Goal: Task Accomplishment & Management: Manage account settings

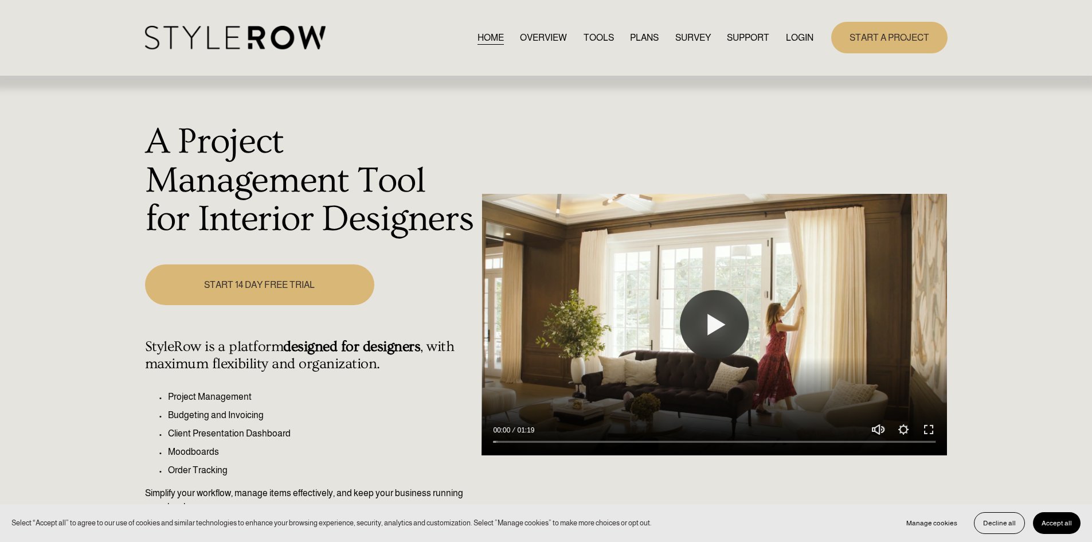
click at [799, 26] on div "HOME OVERVIEW TOOLS PLANS SURVEY SUPPORT QUESTIONS" at bounding box center [479, 38] width 669 height 24
click at [799, 39] on link "LOGIN" at bounding box center [800, 37] width 28 height 15
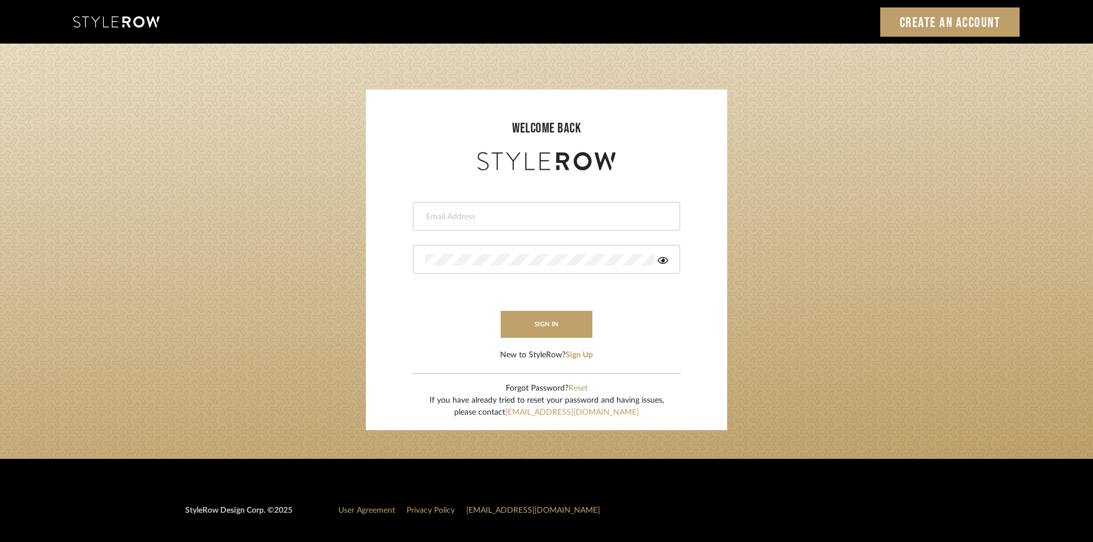
click at [488, 220] on input "email" at bounding box center [545, 216] width 240 height 11
type input "[PERSON_NAME][EMAIL_ADDRESS][DOMAIN_NAME]"
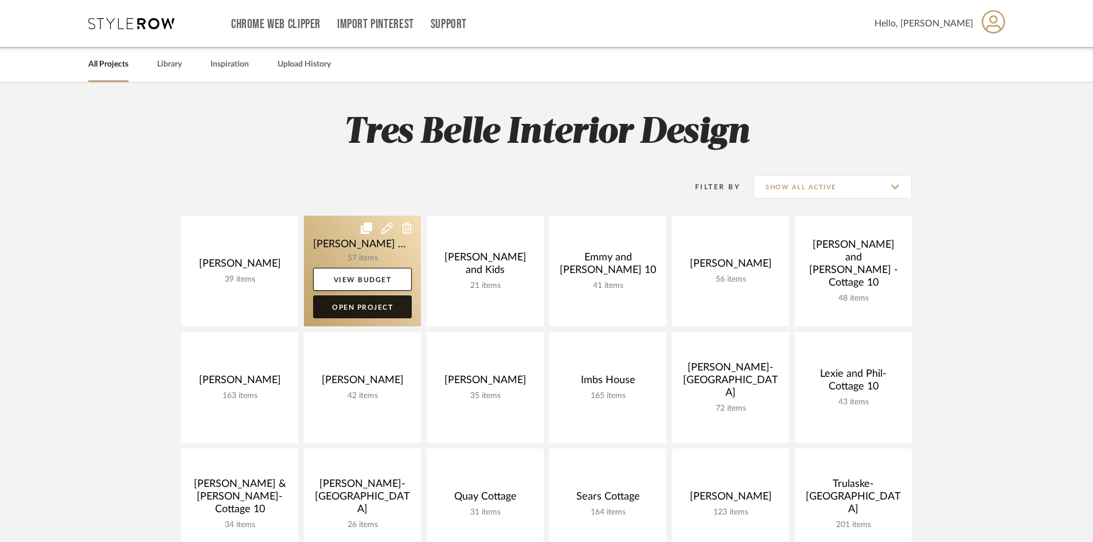
click at [384, 308] on link "Open Project" at bounding box center [362, 306] width 99 height 23
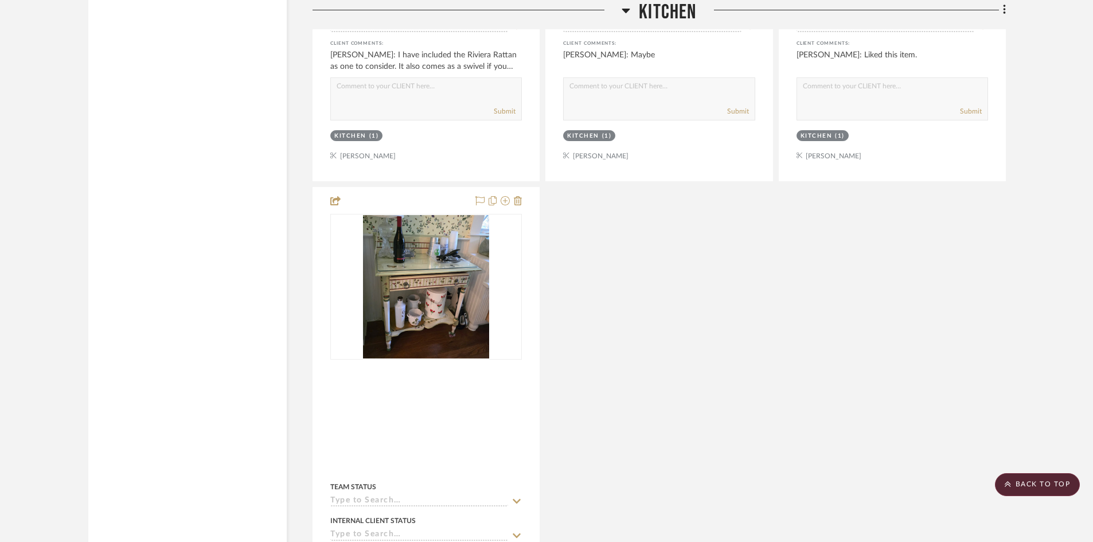
scroll to position [1949, 0]
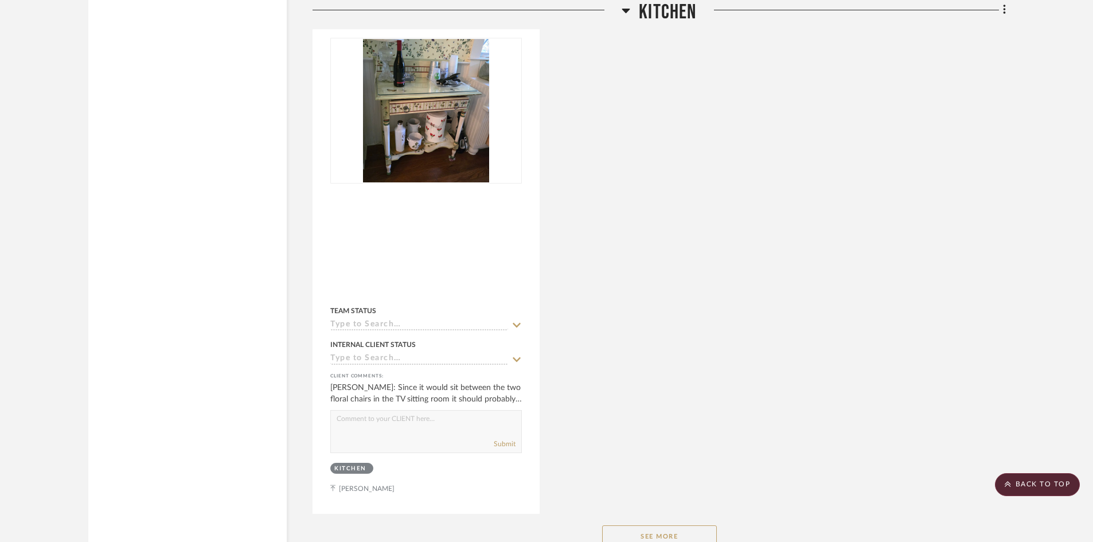
click at [709, 525] on button "See More" at bounding box center [659, 536] width 115 height 23
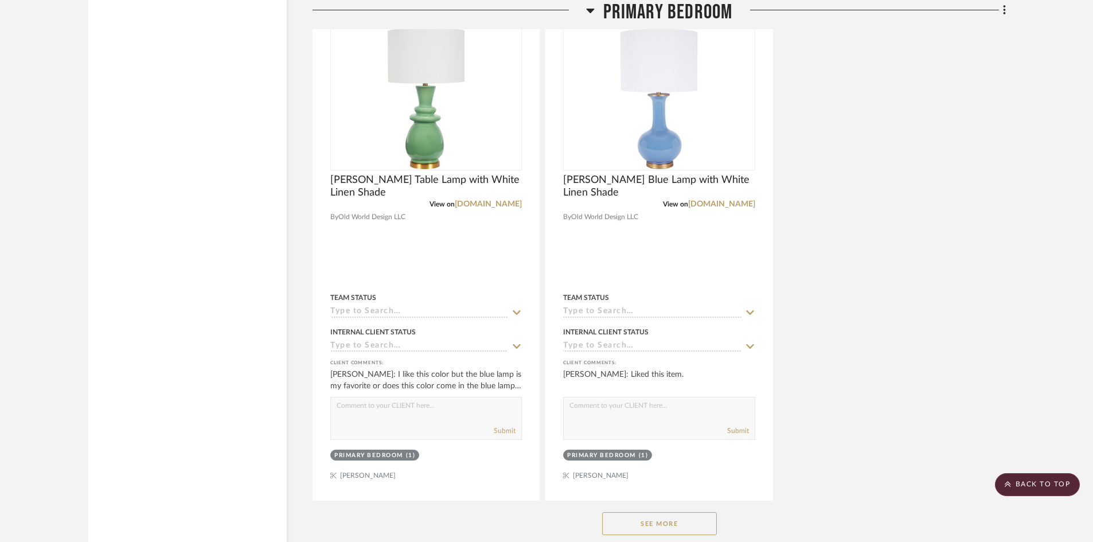
scroll to position [4759, 0]
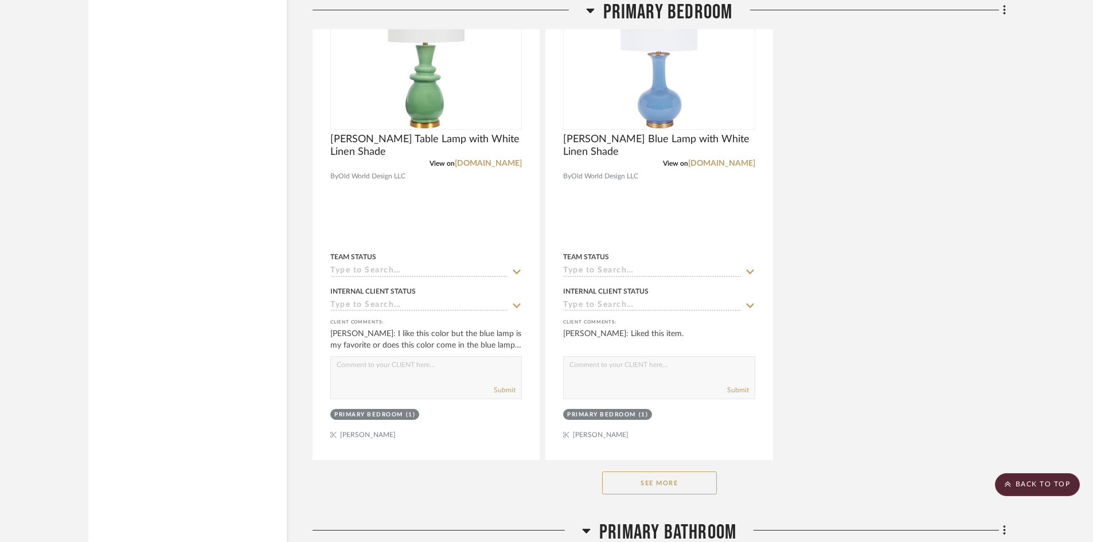
click at [700, 471] on button "See More" at bounding box center [659, 482] width 115 height 23
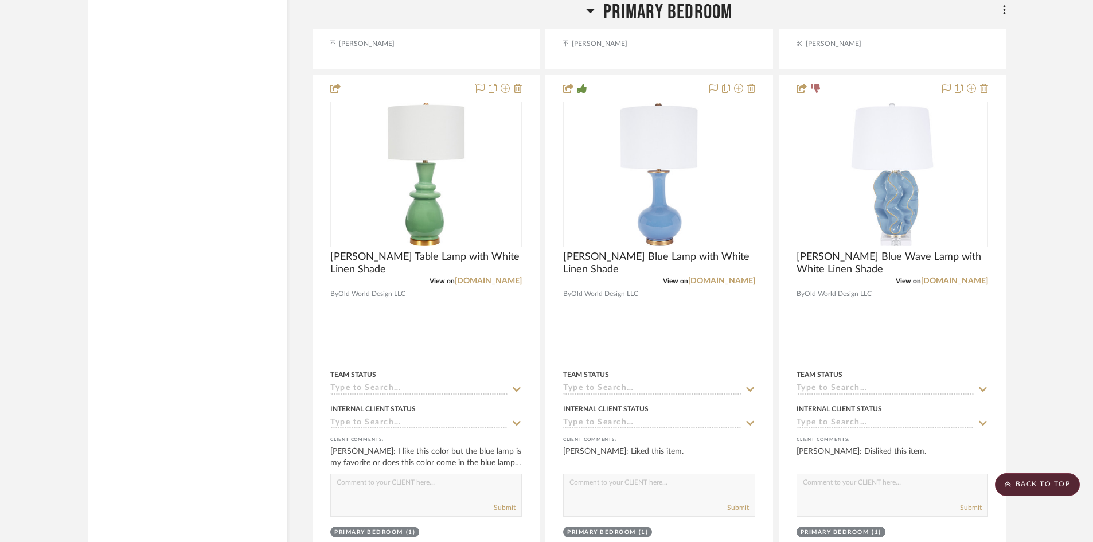
scroll to position [4472, 0]
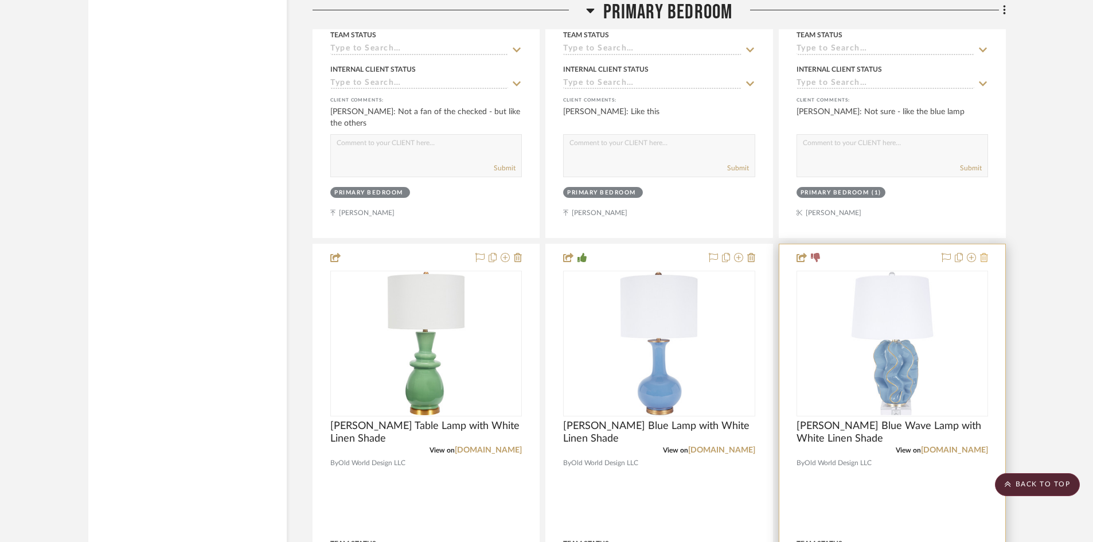
click at [984, 253] on icon at bounding box center [984, 257] width 8 height 9
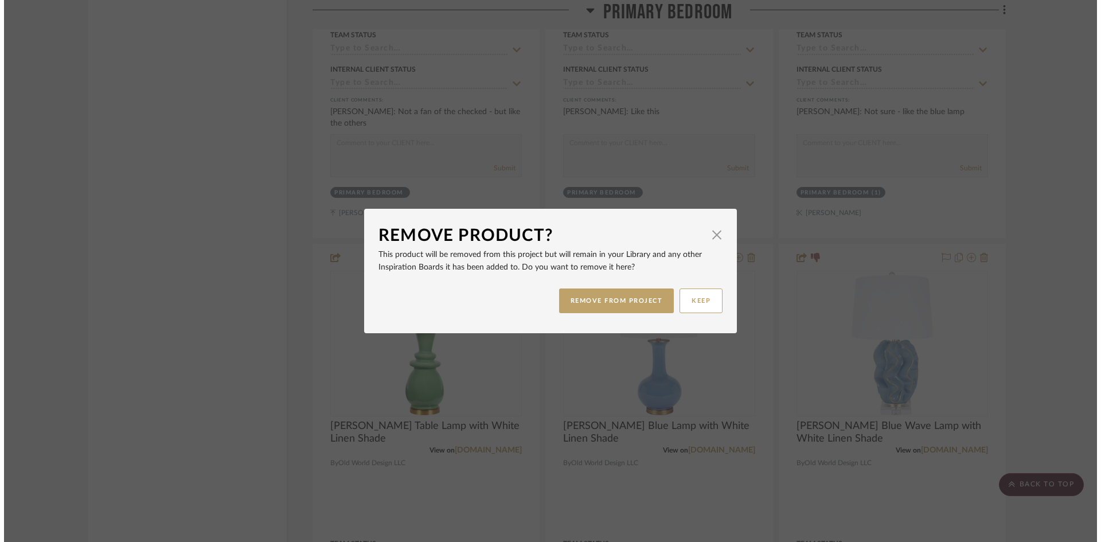
scroll to position [0, 0]
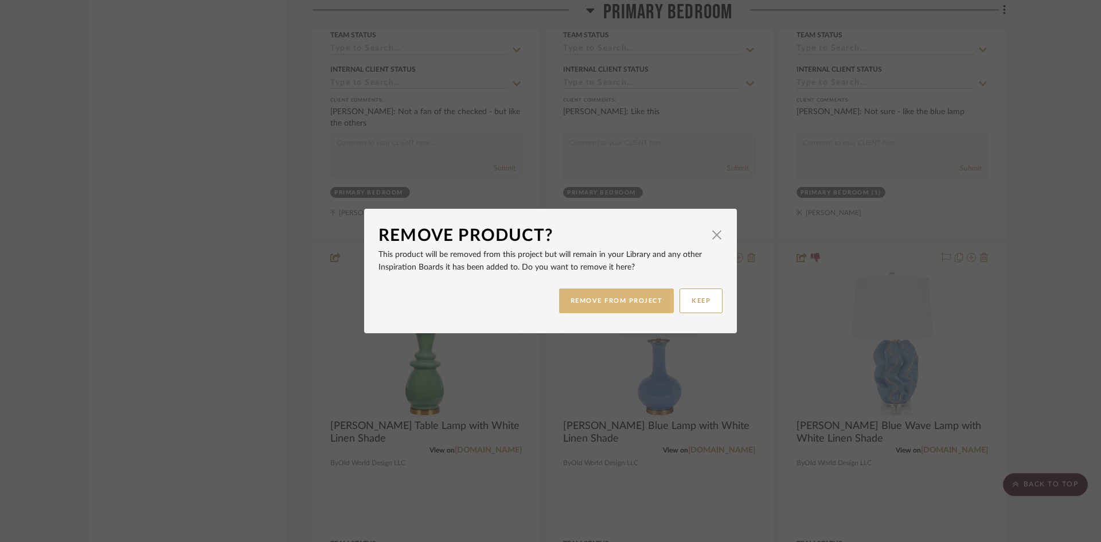
click at [636, 306] on button "REMOVE FROM PROJECT" at bounding box center [616, 300] width 115 height 25
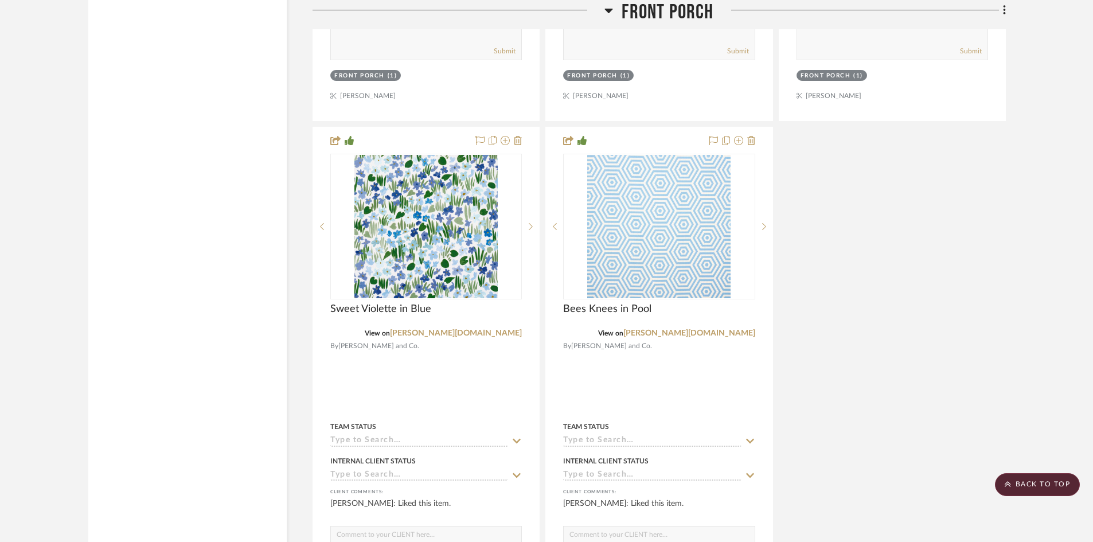
scroll to position [11091, 0]
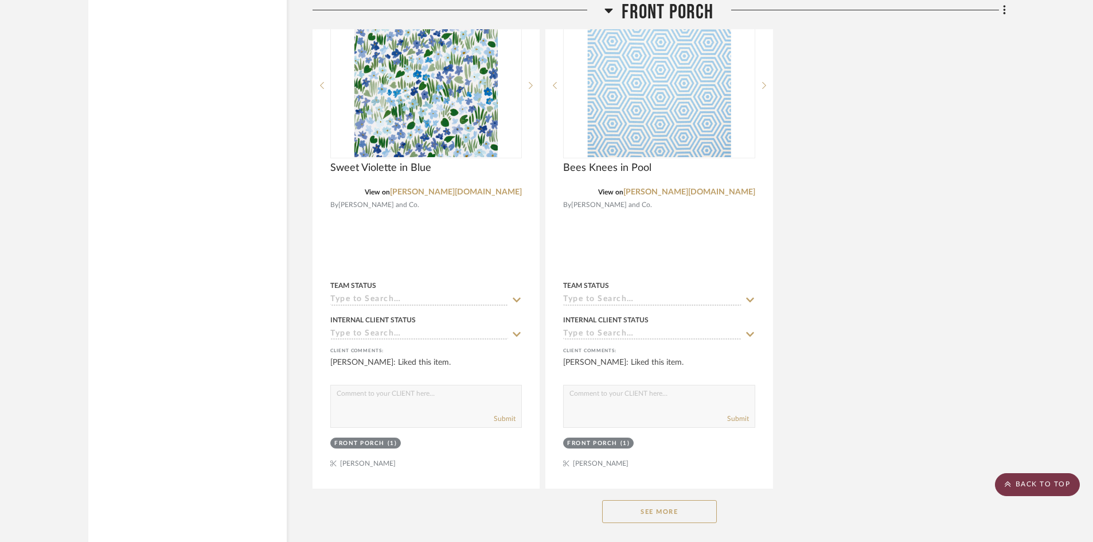
click at [1046, 484] on scroll-to-top-button "BACK TO TOP" at bounding box center [1037, 484] width 85 height 23
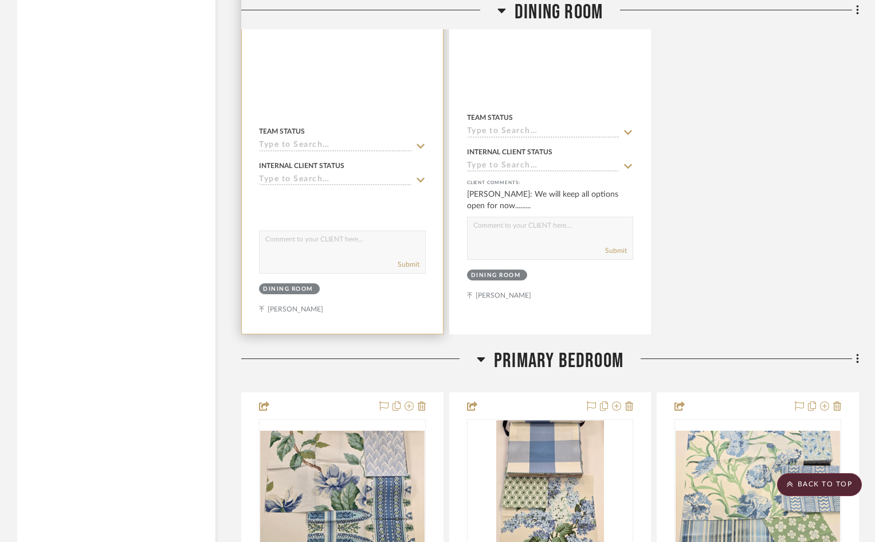
scroll to position [3440, 0]
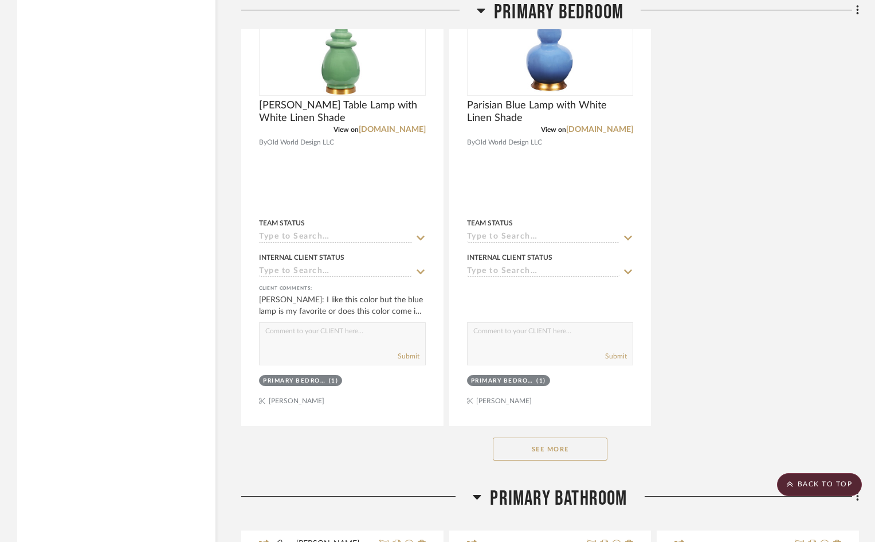
scroll to position [4816, 0]
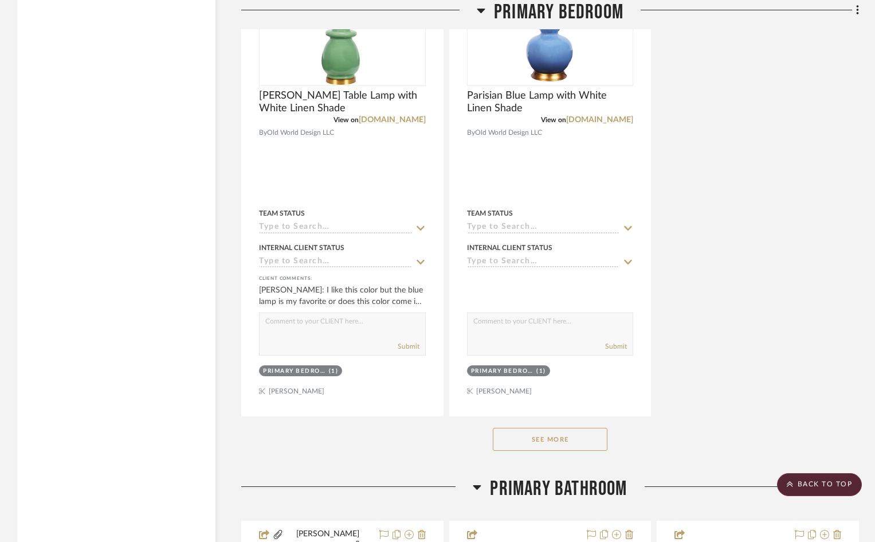
click at [582, 428] on button "See More" at bounding box center [550, 439] width 115 height 23
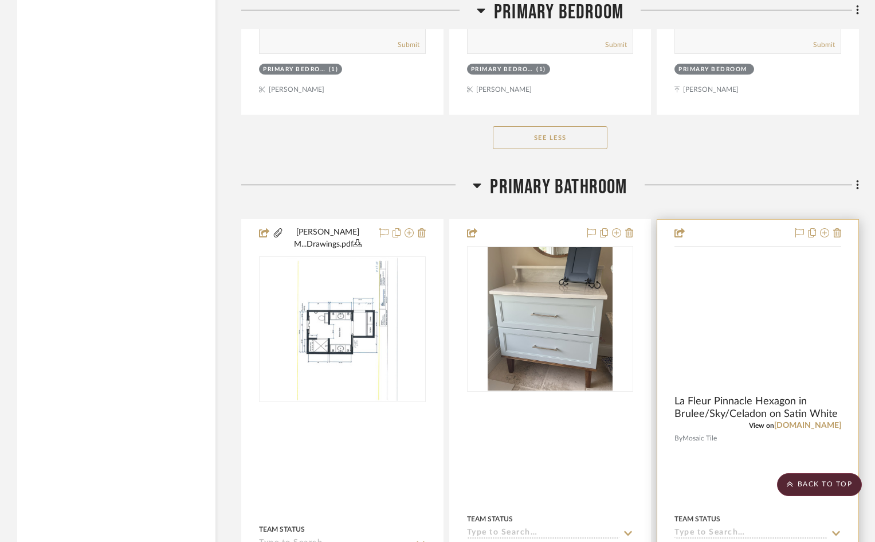
scroll to position [7166, 0]
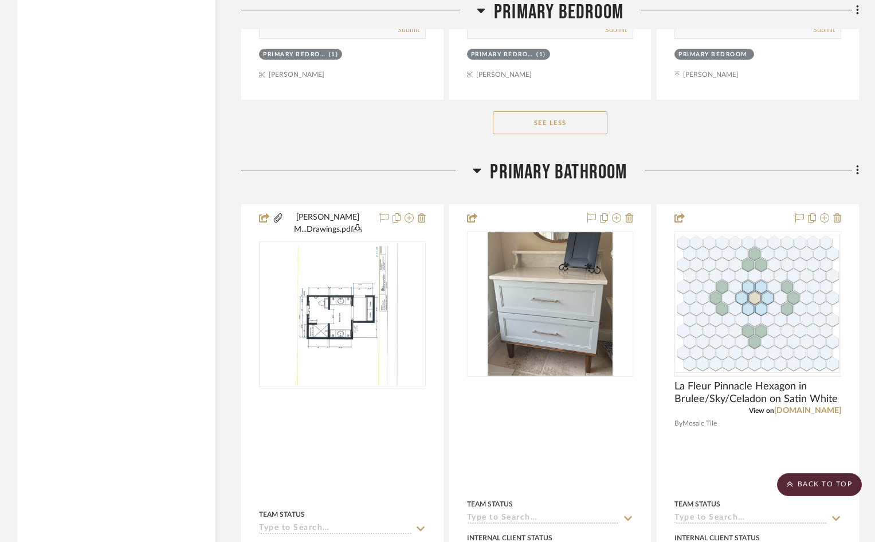
click at [540, 111] on button "See Less" at bounding box center [550, 122] width 115 height 23
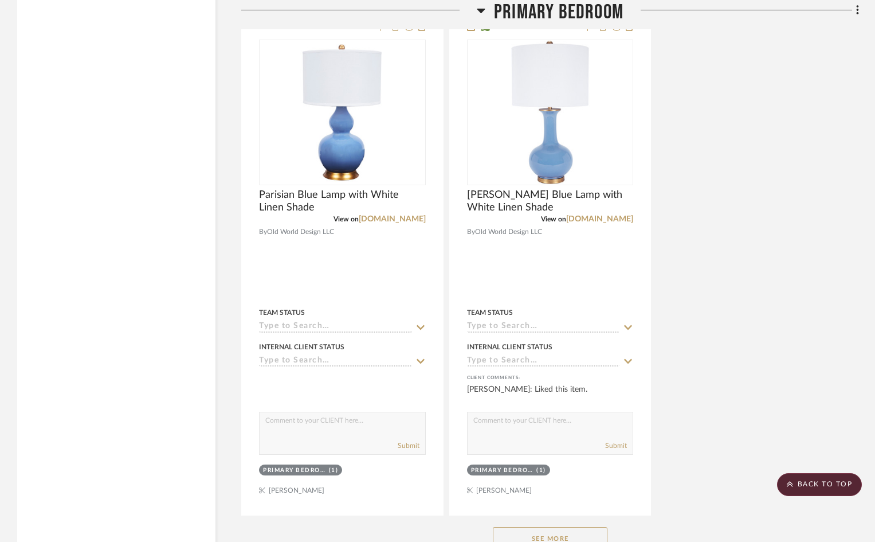
scroll to position [4925, 0]
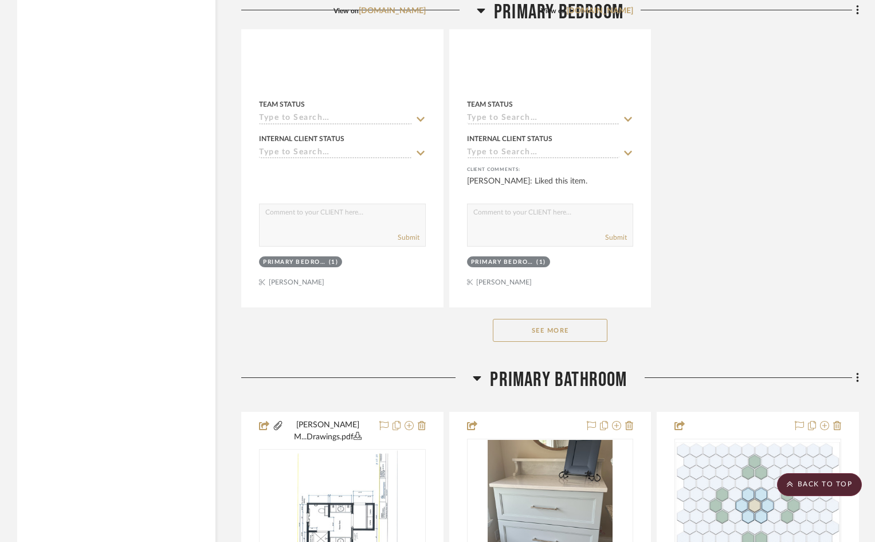
click at [588, 319] on button "See More" at bounding box center [550, 330] width 115 height 23
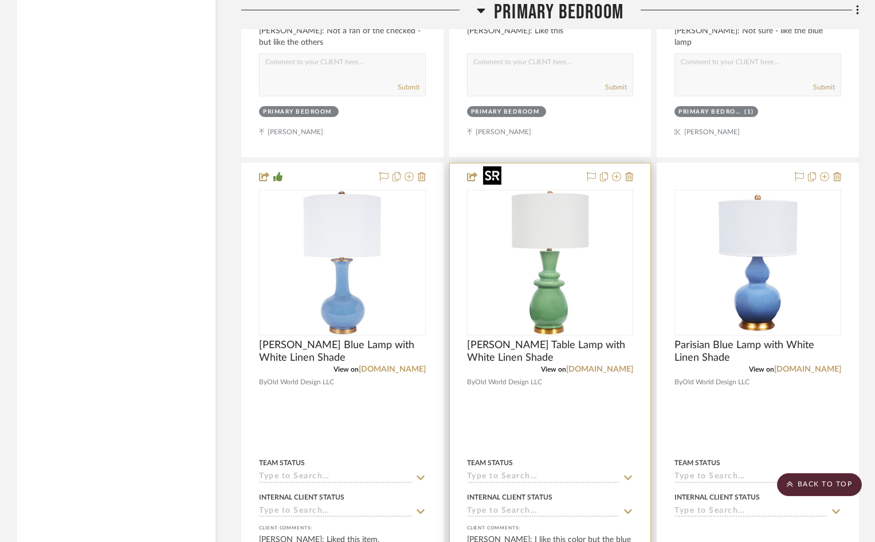
scroll to position [4581, 0]
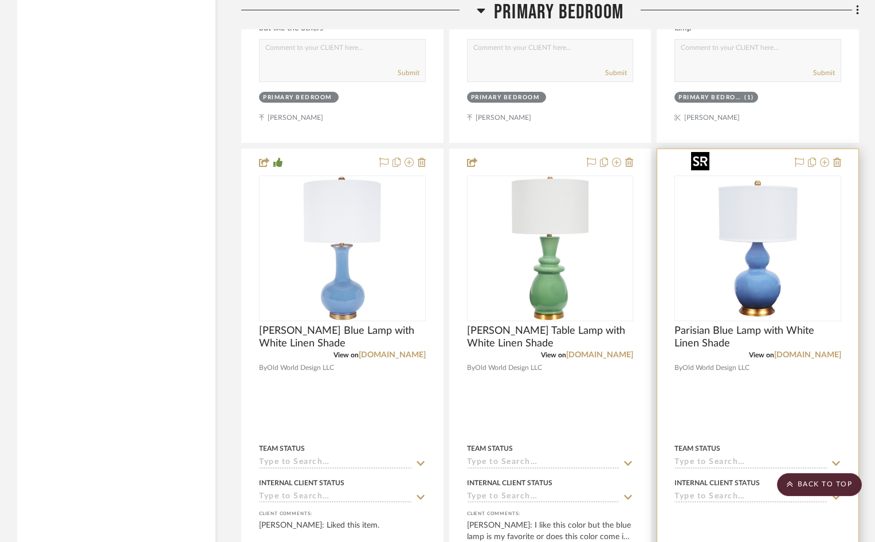
click at [756, 216] on img "0" at bounding box center [758, 248] width 143 height 143
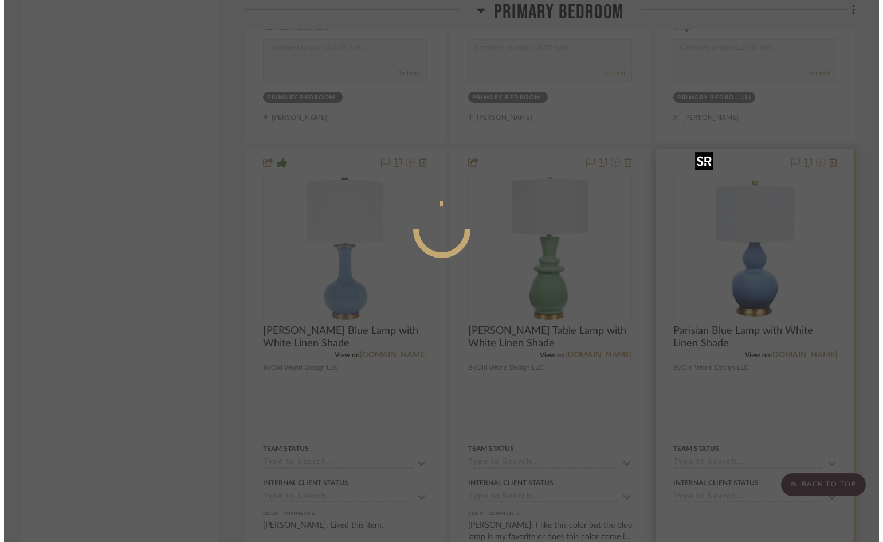
scroll to position [0, 0]
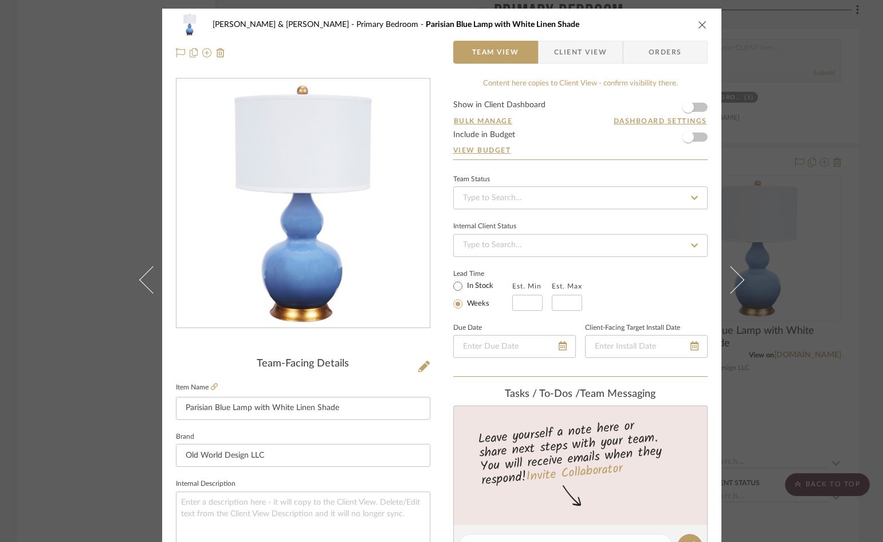
click at [698, 107] on form "Show in Client Dashboard Bulk Manage Dashboard Settings Include in Budget View …" at bounding box center [580, 130] width 255 height 58
drag, startPoint x: 683, startPoint y: 107, endPoint x: 699, endPoint y: 106, distance: 16.1
click at [699, 106] on form "Show in Client Dashboard Bulk Manage Dashboard Settings Include in Budget View …" at bounding box center [580, 130] width 255 height 58
click at [697, 107] on form "Show in Client Dashboard Bulk Manage Dashboard Settings Include in Budget View …" at bounding box center [580, 130] width 255 height 58
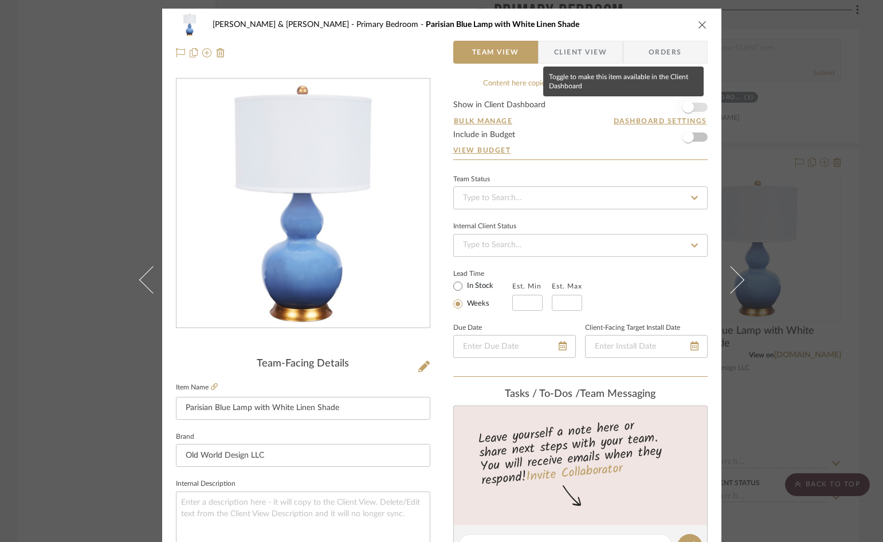
drag, startPoint x: 685, startPoint y: 107, endPoint x: 697, endPoint y: 106, distance: 12.7
click at [697, 106] on form "Show in Client Dashboard Bulk Manage Dashboard Settings Include in Budget View …" at bounding box center [580, 130] width 255 height 58
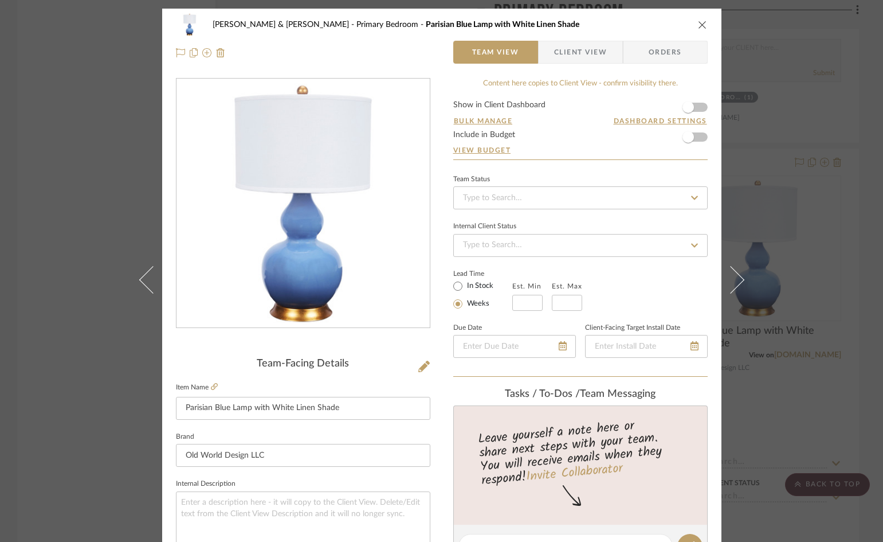
click at [697, 106] on form "Show in Client Dashboard Bulk Manage Dashboard Settings Include in Budget View …" at bounding box center [580, 130] width 255 height 58
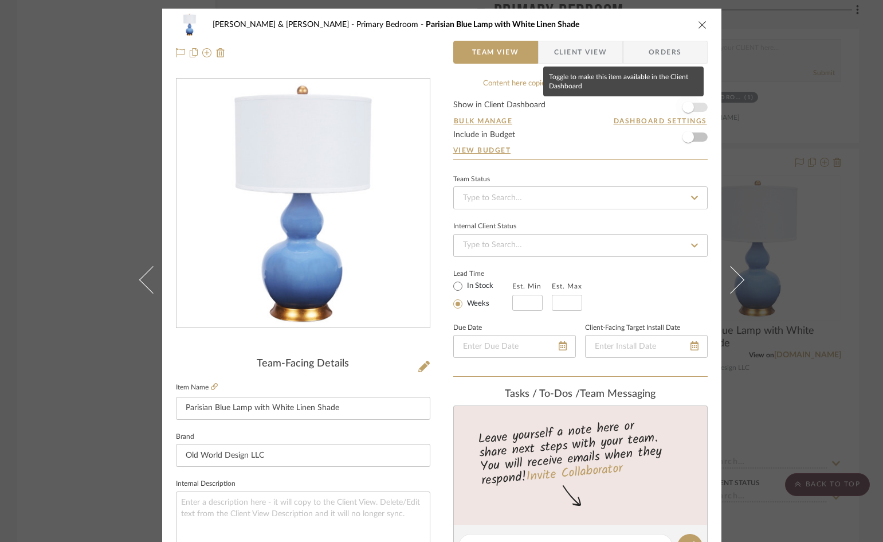
click at [690, 107] on span "button" at bounding box center [688, 106] width 11 height 11
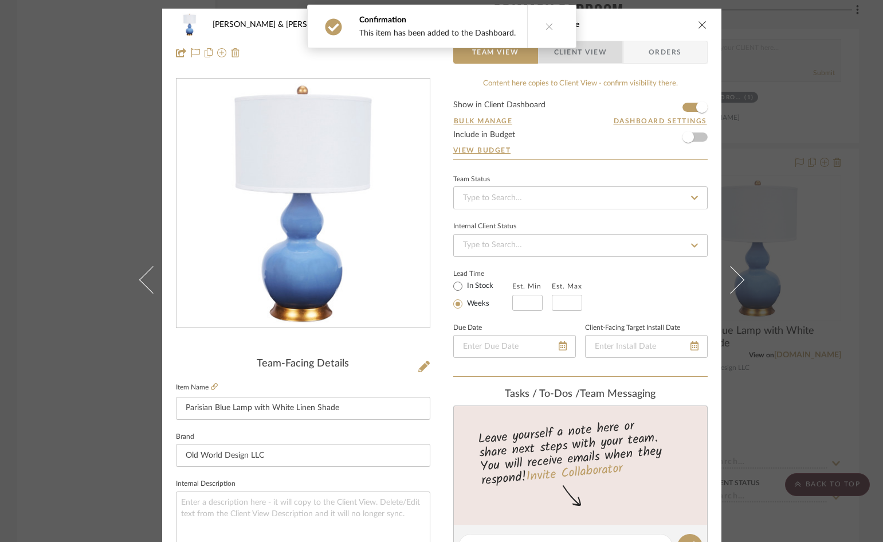
drag, startPoint x: 599, startPoint y: 52, endPoint x: 596, endPoint y: 92, distance: 40.2
click at [599, 52] on span "Client View" at bounding box center [580, 52] width 53 height 23
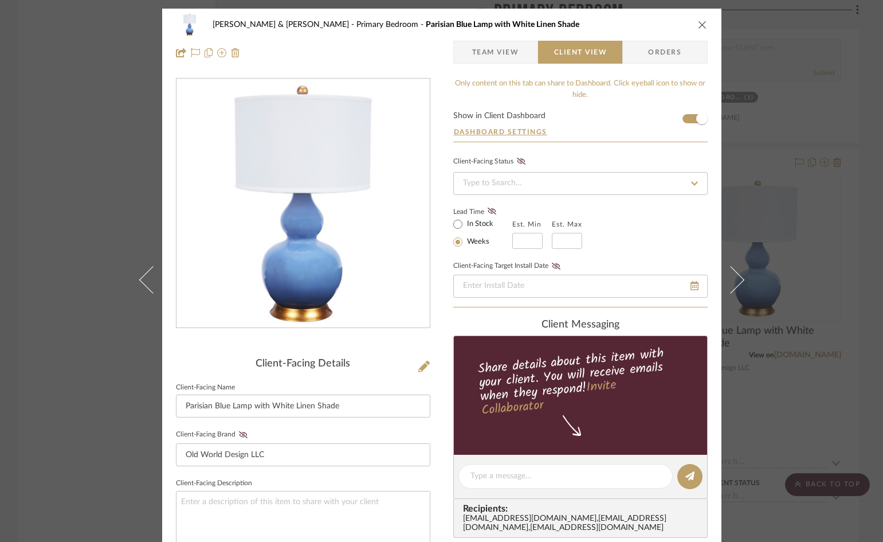
click at [698, 24] on icon "close" at bounding box center [702, 24] width 9 height 9
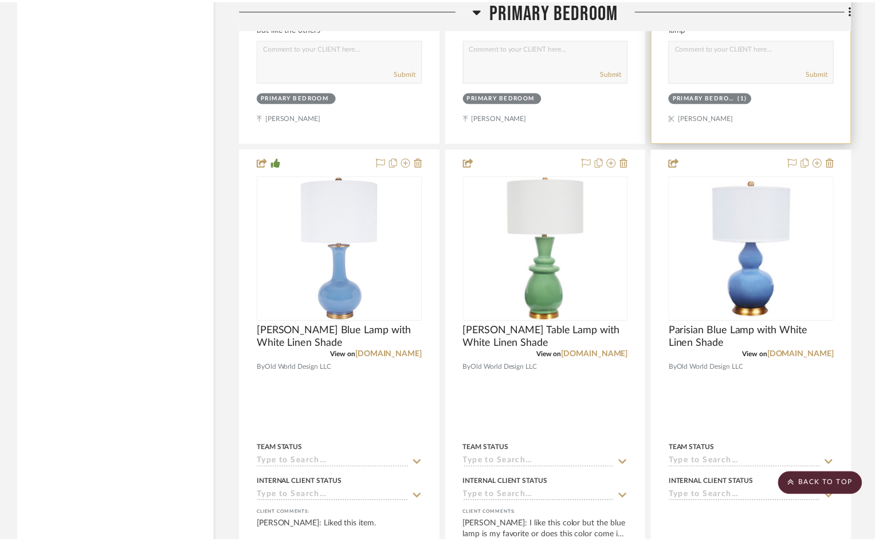
scroll to position [4581, 0]
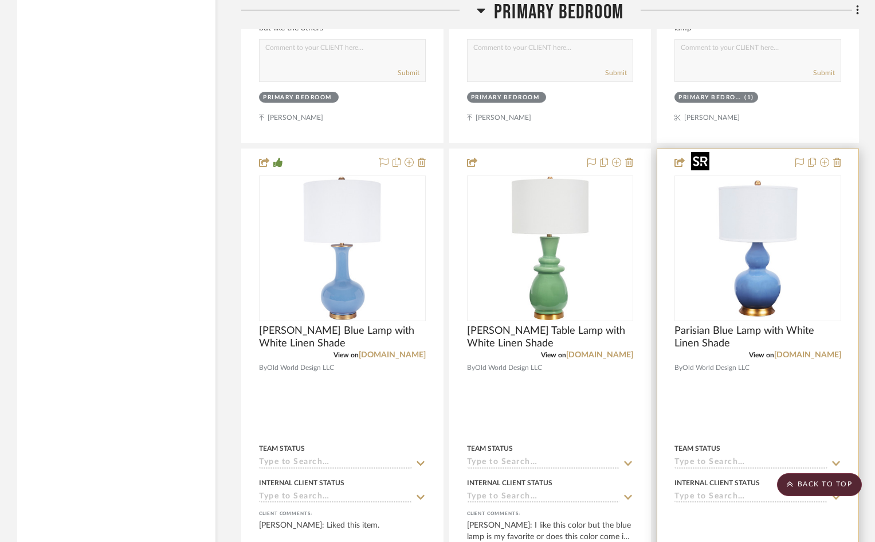
click at [753, 247] on img "0" at bounding box center [758, 248] width 143 height 143
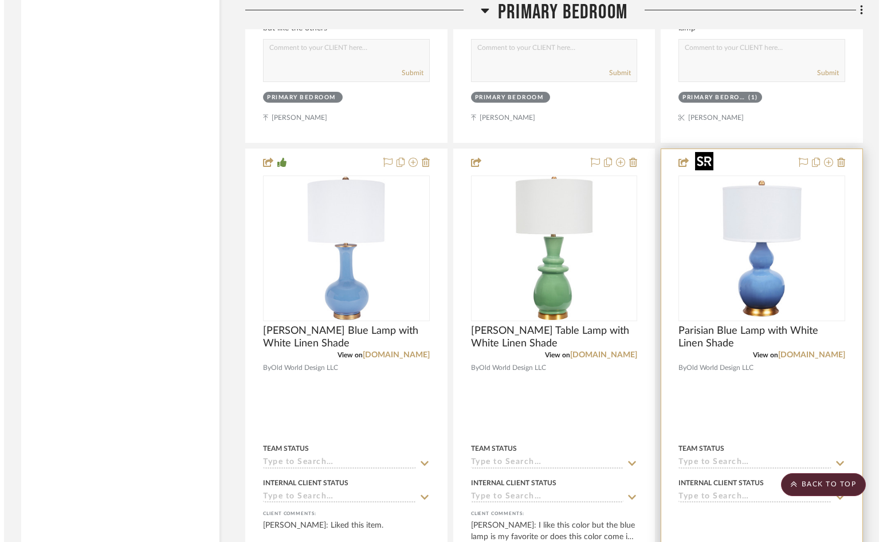
scroll to position [0, 0]
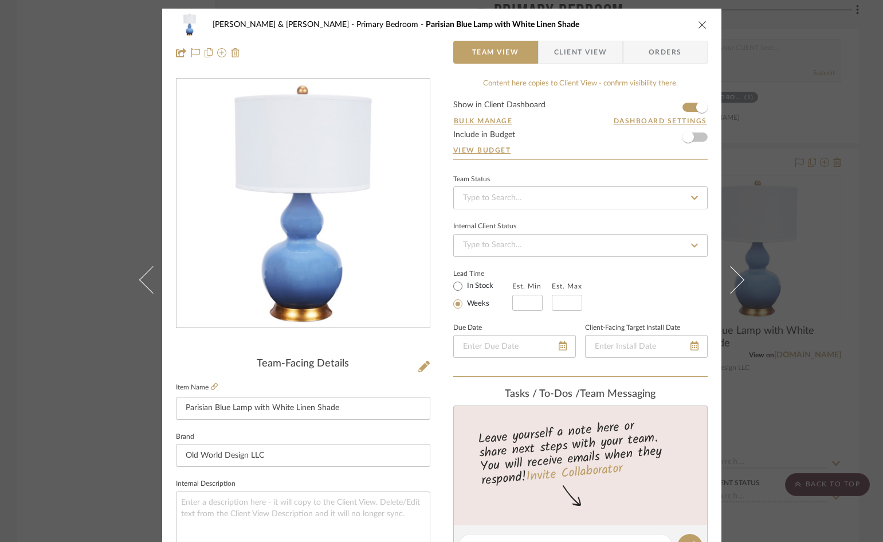
click at [569, 55] on span "Client View" at bounding box center [580, 52] width 53 height 23
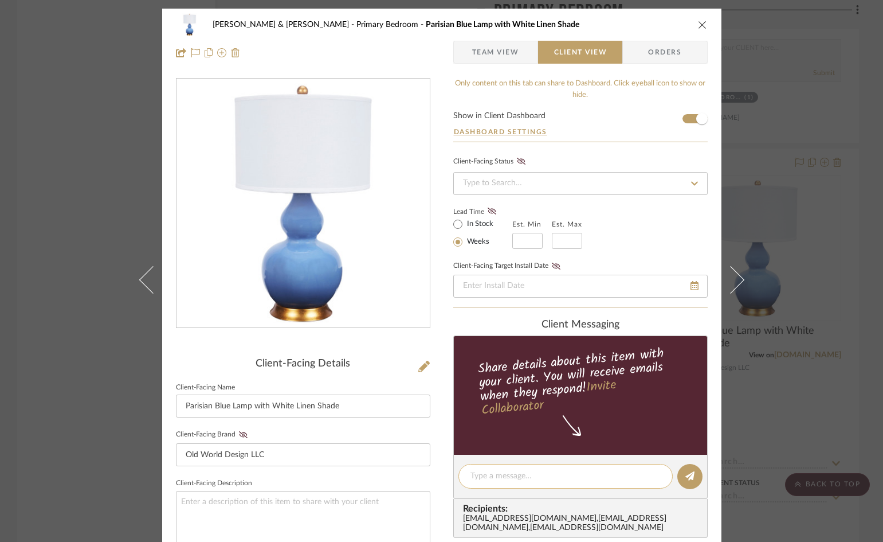
click at [560, 471] on textarea at bounding box center [566, 476] width 190 height 12
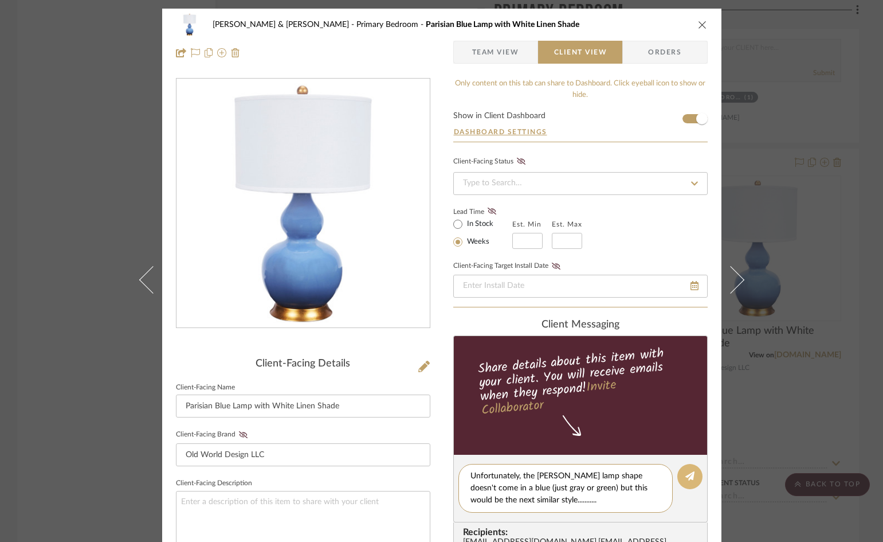
type textarea "Unfortunately, the green Sadie lamp shape doesn't come in a blue (just gray or …"
click at [686, 474] on icon at bounding box center [690, 475] width 9 height 9
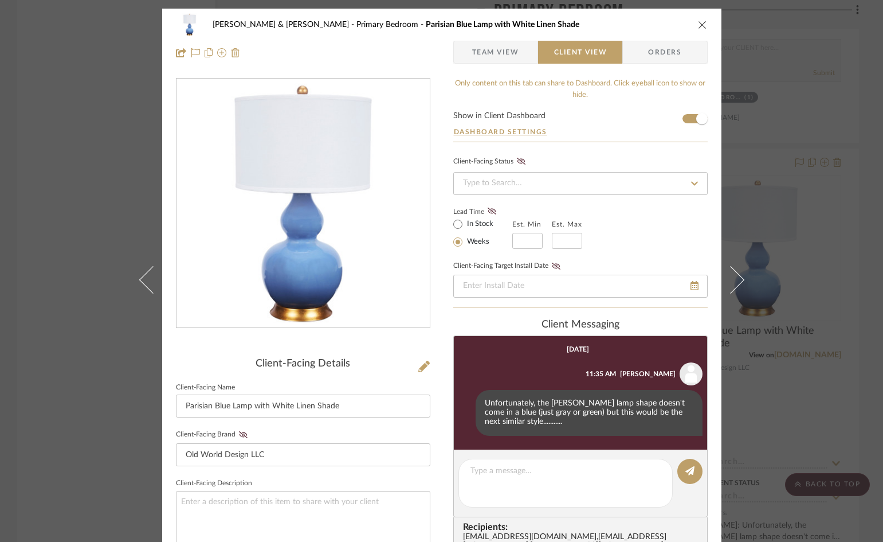
click at [698, 25] on icon "close" at bounding box center [702, 24] width 9 height 9
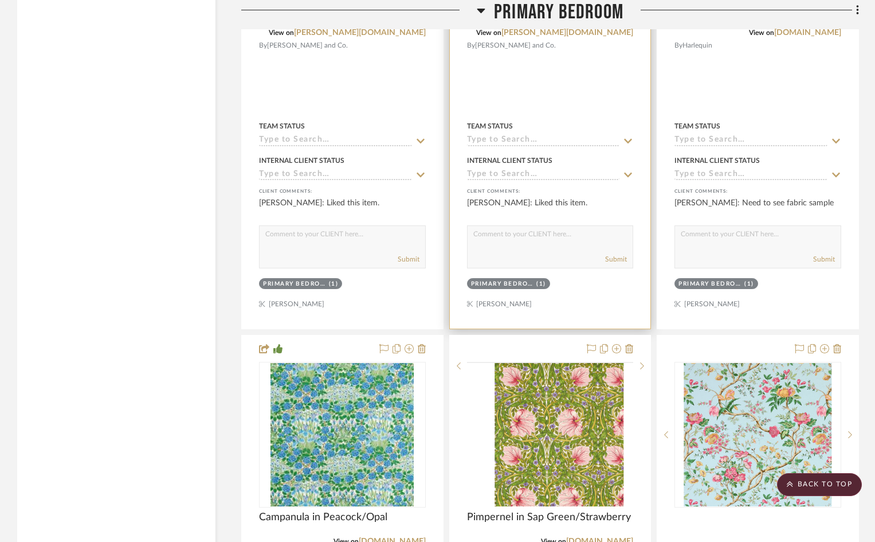
scroll to position [6645, 0]
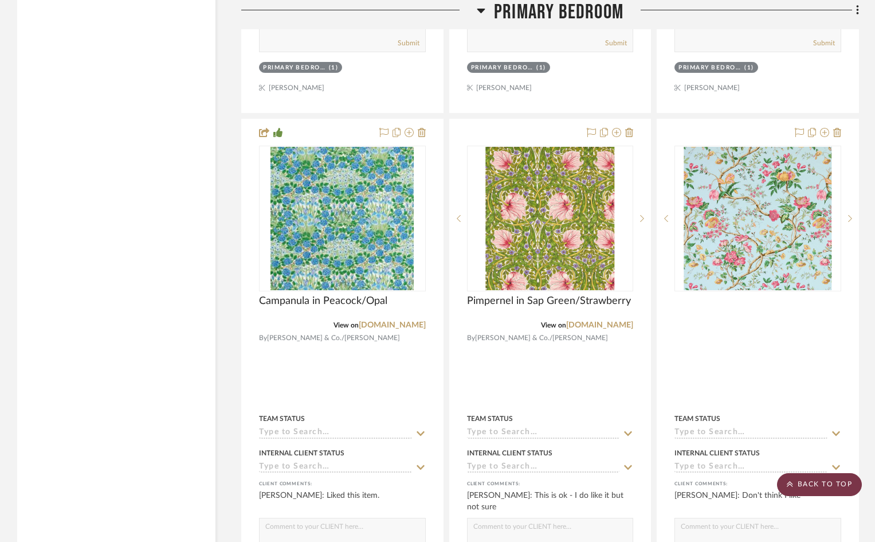
click at [832, 484] on scroll-to-top-button "BACK TO TOP" at bounding box center [819, 484] width 85 height 23
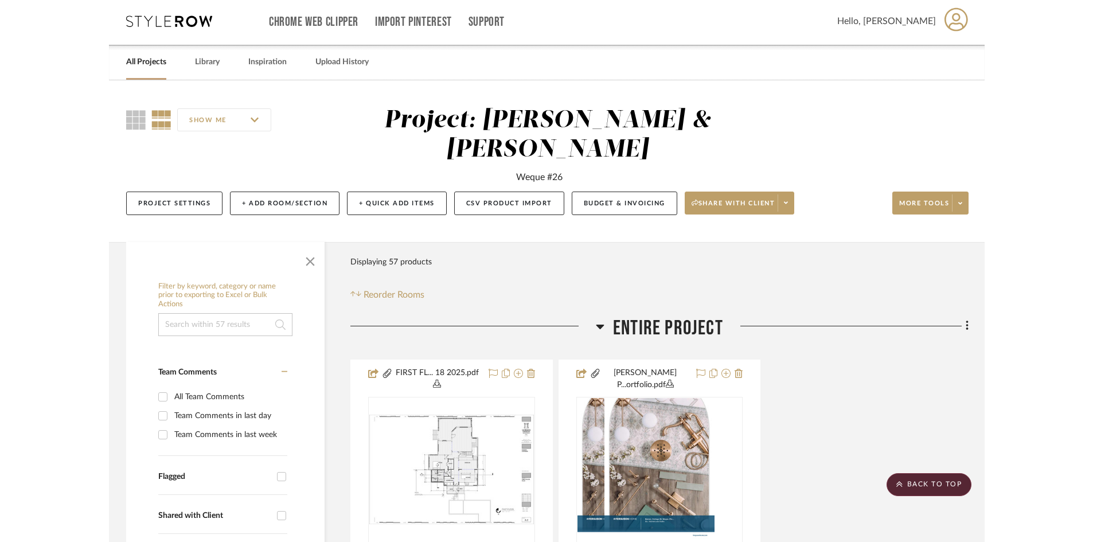
scroll to position [0, 0]
